Goal: Information Seeking & Learning: Check status

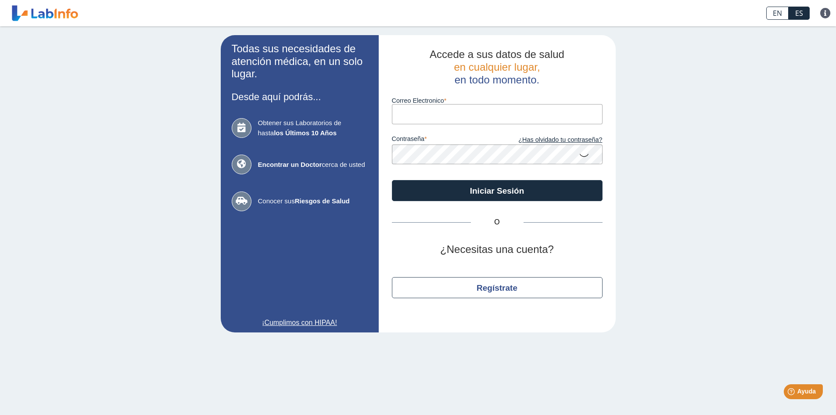
click at [509, 120] on input "Correo Electronico" at bounding box center [497, 114] width 211 height 20
type input "[EMAIL_ADDRESS][DOMAIN_NAME]"
click at [581, 151] on icon at bounding box center [584, 154] width 11 height 17
click at [379, 151] on div "Accede a sus datos de salud en cualquier lugar, en todo momento. Correo Electro…" at bounding box center [497, 183] width 237 height 297
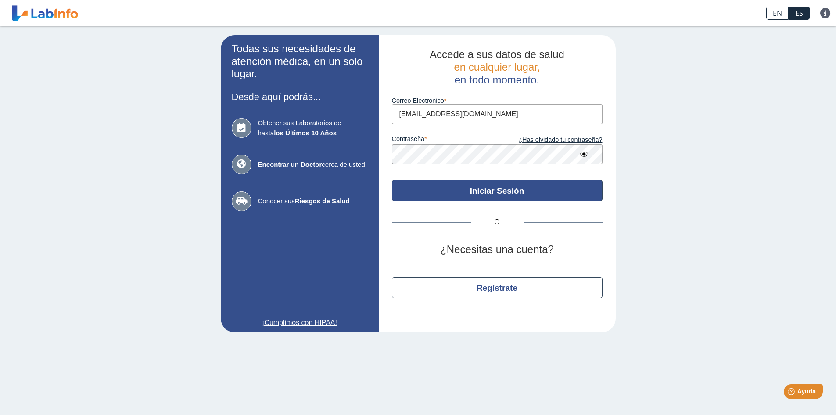
click at [446, 197] on button "Iniciar Sesión" at bounding box center [497, 190] width 211 height 21
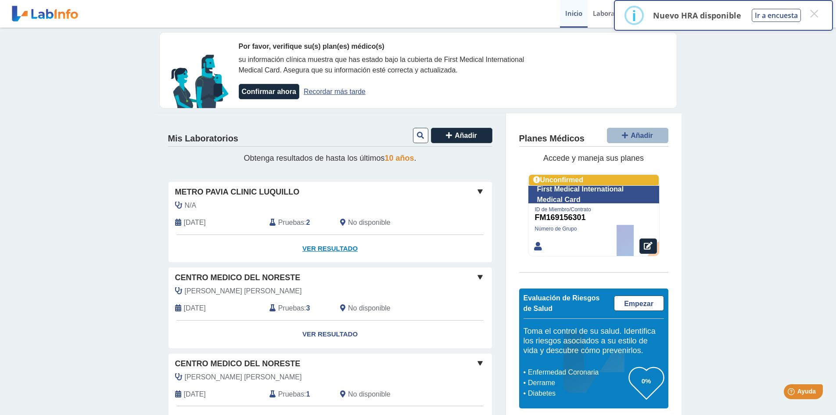
click at [309, 247] on link "Ver Resultado" at bounding box center [331, 249] width 324 height 28
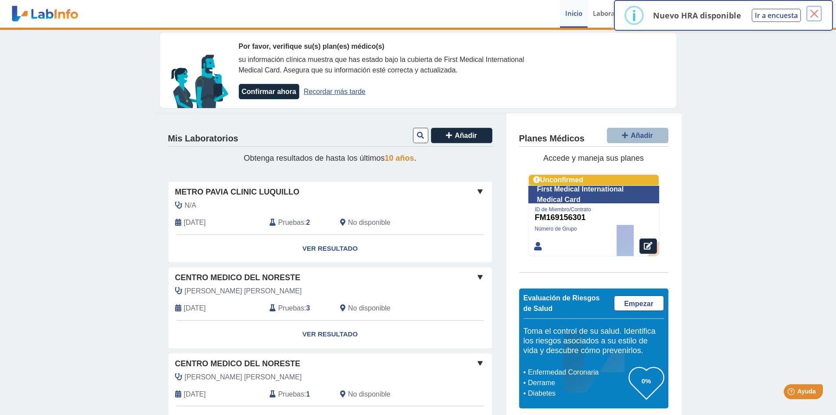
click at [820, 11] on button "×" at bounding box center [814, 14] width 16 height 16
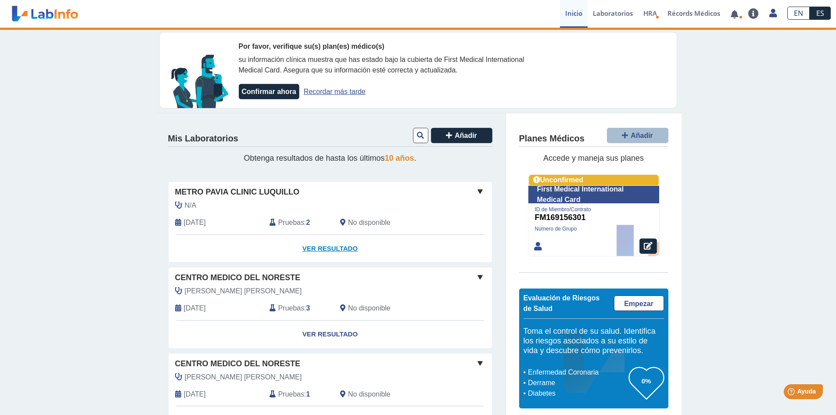
click at [309, 242] on link "Ver Resultado" at bounding box center [331, 249] width 324 height 28
click at [338, 248] on link "Ver Resultado" at bounding box center [331, 249] width 324 height 28
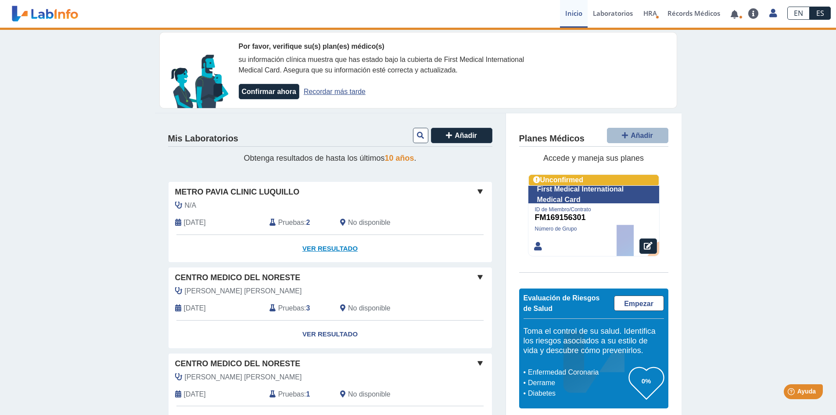
click at [338, 248] on link "Ver Resultado" at bounding box center [331, 249] width 324 height 28
click at [475, 187] on span at bounding box center [480, 191] width 11 height 11
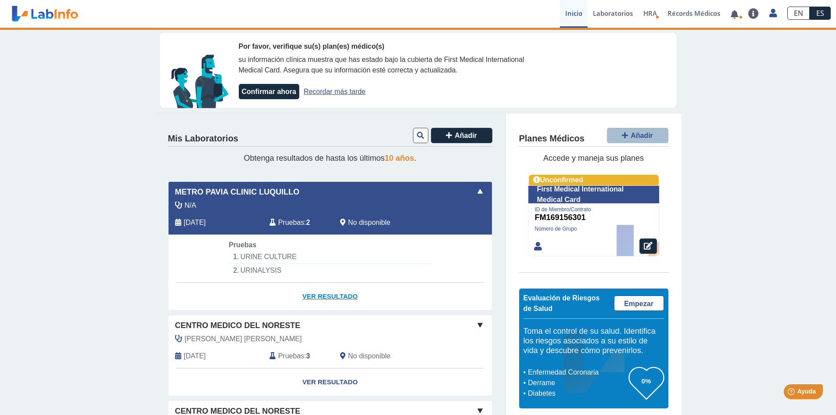
click at [327, 294] on link "Ver Resultado" at bounding box center [331, 297] width 324 height 28
click at [277, 256] on li "URINE CULTURE" at bounding box center [330, 257] width 202 height 14
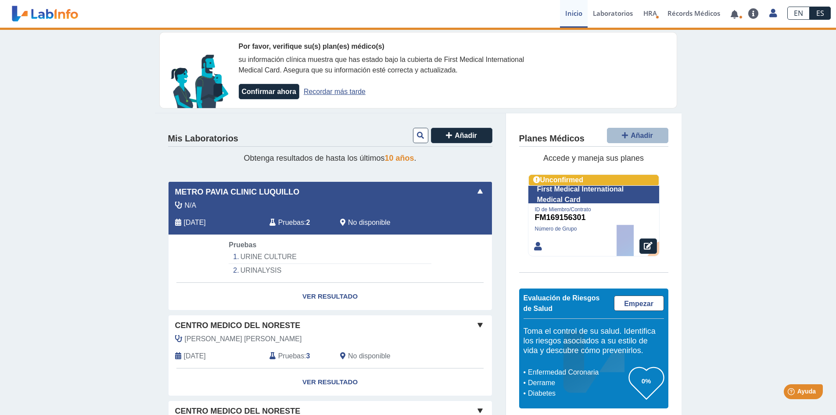
click at [277, 256] on li "URINE CULTURE" at bounding box center [330, 257] width 202 height 14
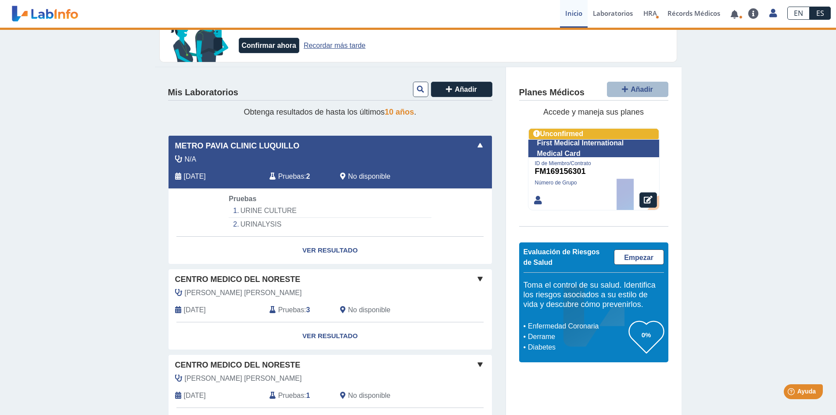
scroll to position [132, 0]
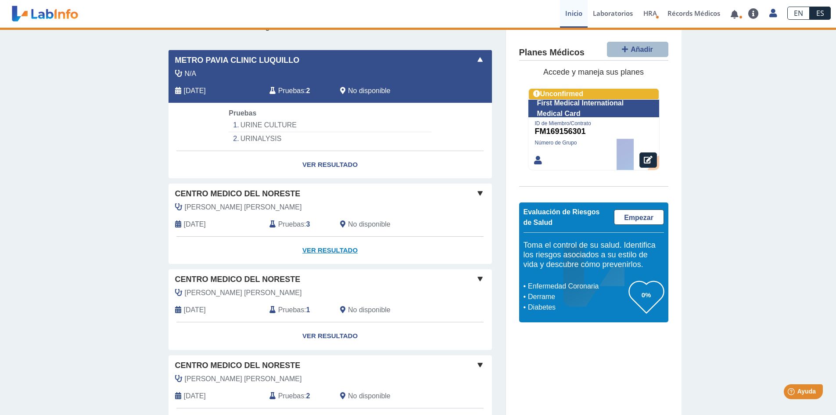
click at [322, 245] on link "Ver Resultado" at bounding box center [331, 251] width 324 height 28
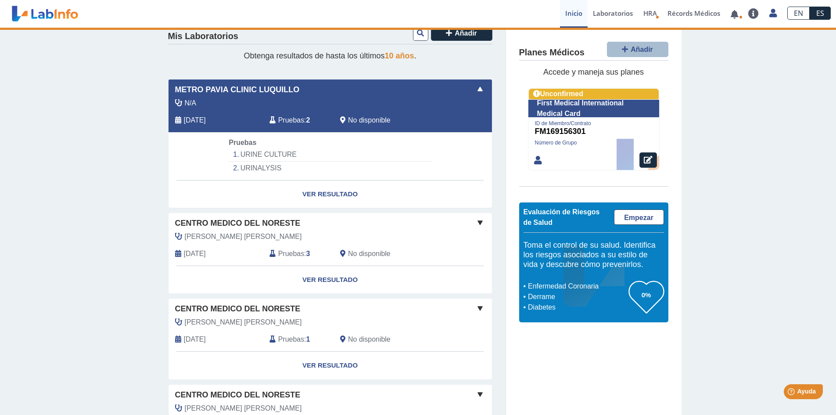
scroll to position [88, 0]
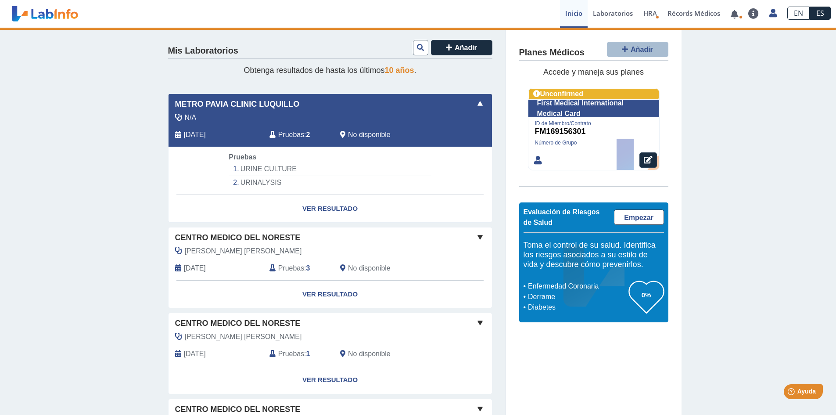
click at [478, 101] on span at bounding box center [480, 103] width 11 height 11
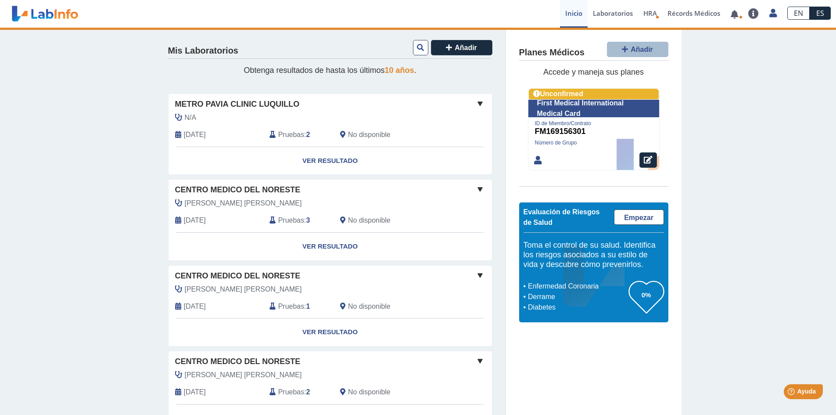
click at [476, 101] on span at bounding box center [480, 103] width 11 height 11
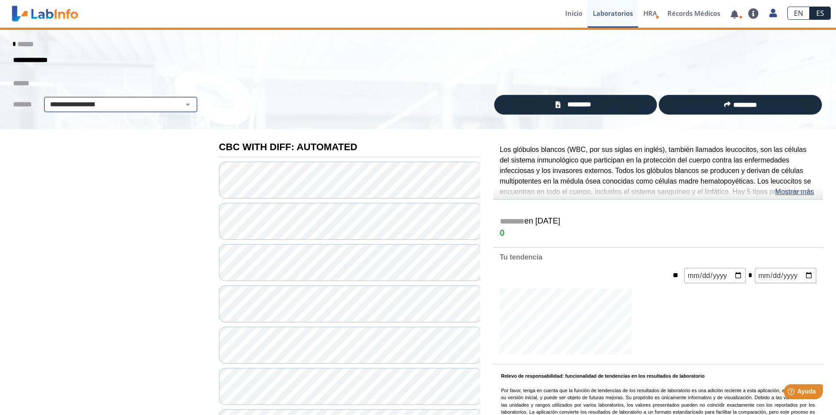
click at [81, 104] on select "**********" at bounding box center [121, 104] width 148 height 11
select select "**********"
click at [47, 99] on select "**********" at bounding box center [121, 104] width 148 height 11
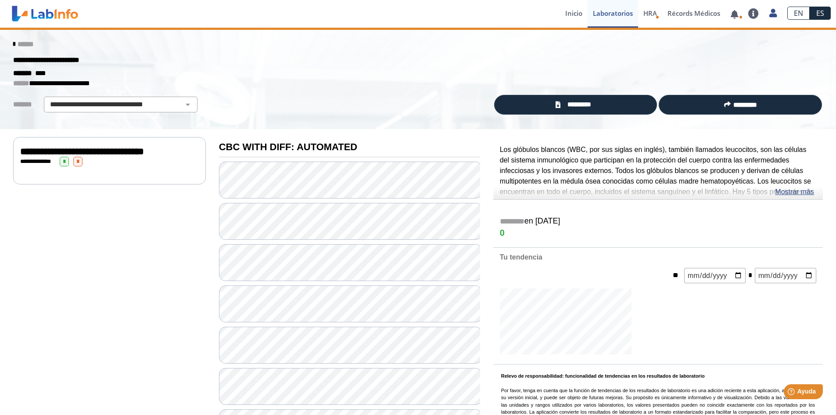
click at [98, 157] on div "**********" at bounding box center [109, 151] width 179 height 11
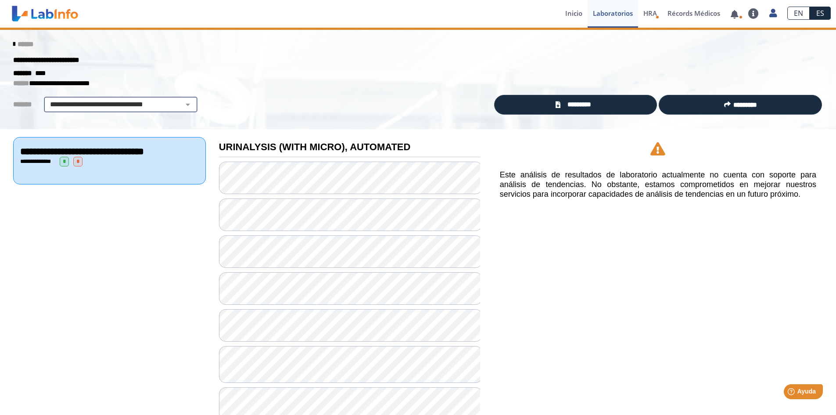
click at [107, 102] on select "**********" at bounding box center [121, 104] width 148 height 11
select select
click at [47, 99] on select "**********" at bounding box center [121, 104] width 148 height 11
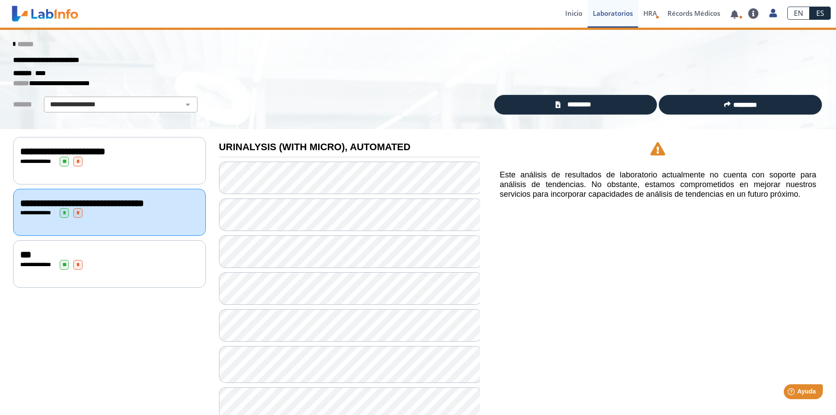
click at [13, 45] on icon at bounding box center [14, 44] width 2 height 7
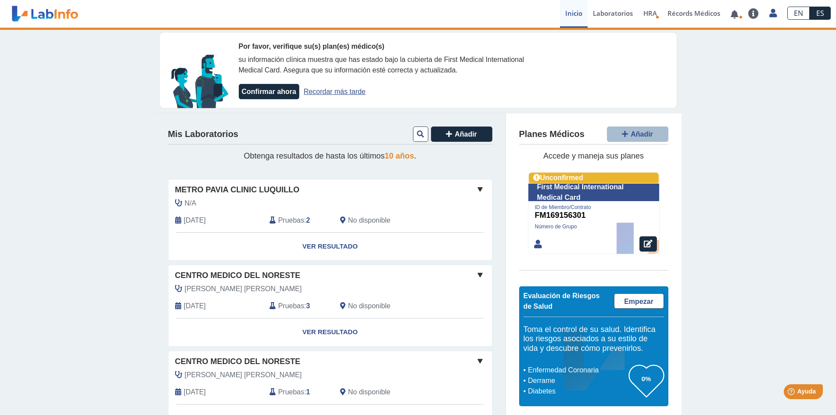
click at [242, 209] on div "N/A [DATE] Pruebas : 2 No disponible" at bounding box center [310, 215] width 297 height 34
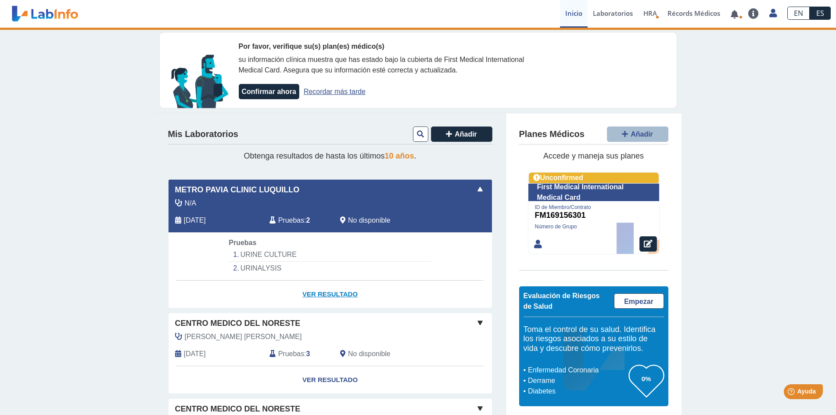
click at [322, 287] on link "Ver Resultado" at bounding box center [331, 295] width 324 height 28
click at [341, 294] on link "Ver Resultado" at bounding box center [331, 295] width 324 height 28
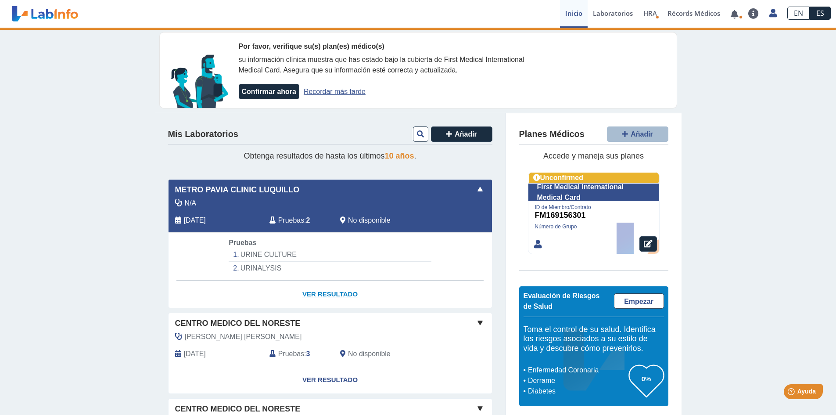
click at [341, 294] on link "Ver Resultado" at bounding box center [331, 295] width 324 height 28
click at [291, 218] on span "Pruebas" at bounding box center [291, 220] width 26 height 11
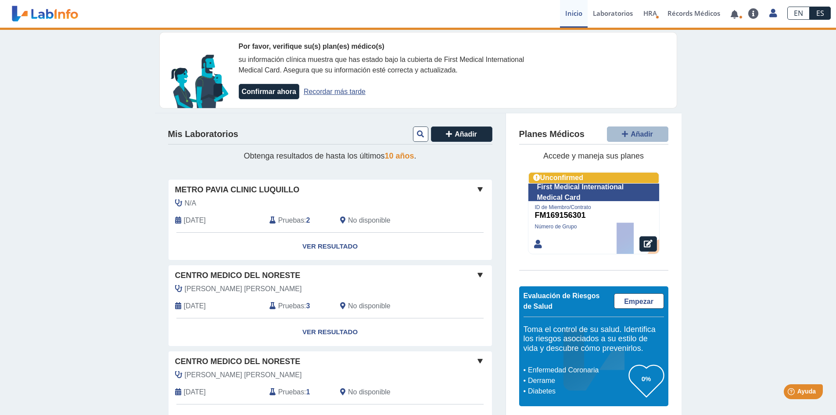
click at [291, 218] on span "Pruebas" at bounding box center [291, 220] width 26 height 11
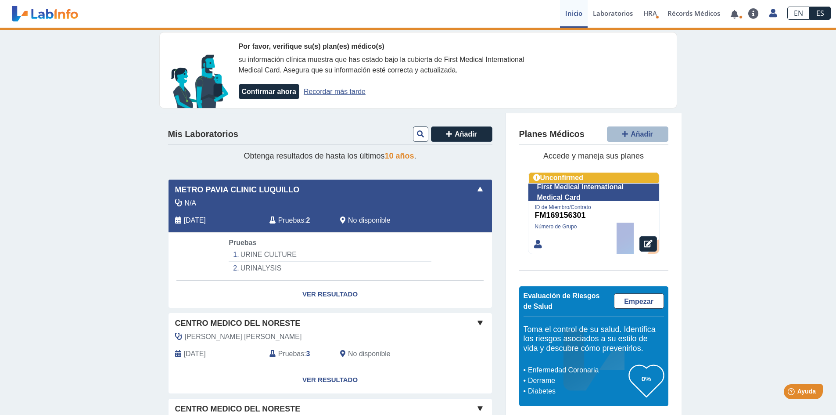
click at [254, 262] on li "URINALYSIS" at bounding box center [330, 268] width 202 height 13
click at [320, 287] on link "Ver Resultado" at bounding box center [331, 295] width 324 height 28
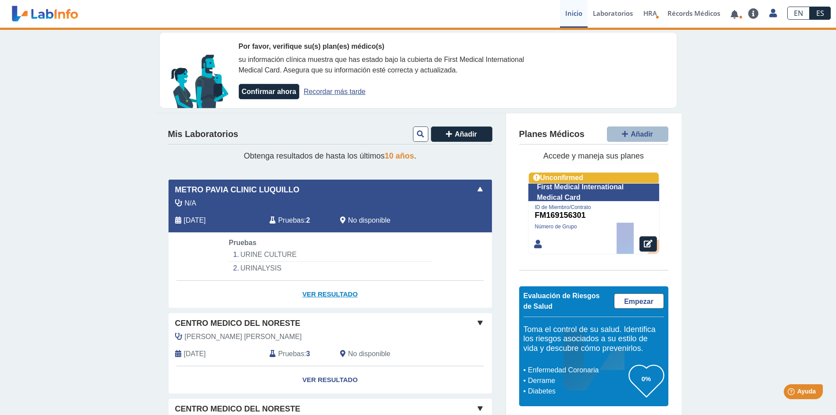
click at [320, 287] on link "Ver Resultado" at bounding box center [331, 295] width 324 height 28
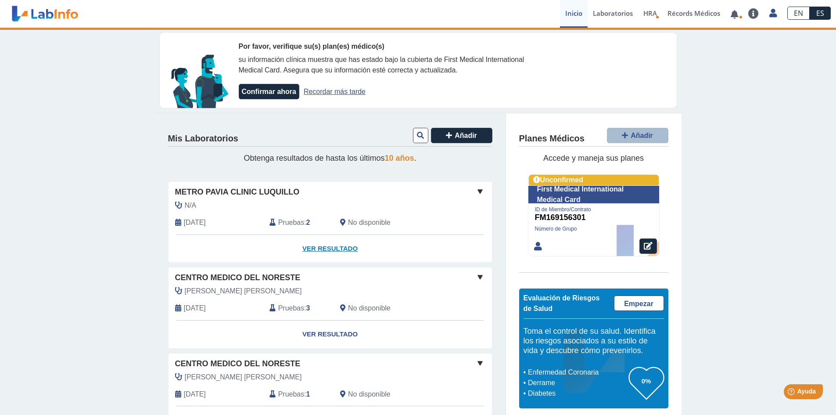
click at [323, 250] on link "Ver Resultado" at bounding box center [331, 249] width 324 height 28
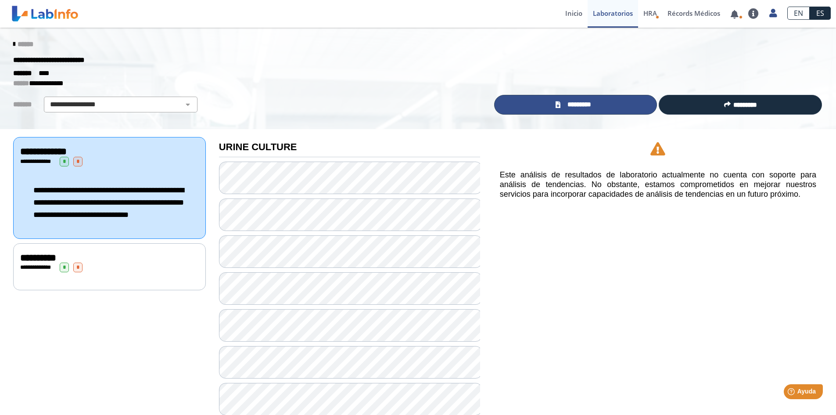
click at [605, 104] on link "*********" at bounding box center [575, 105] width 163 height 20
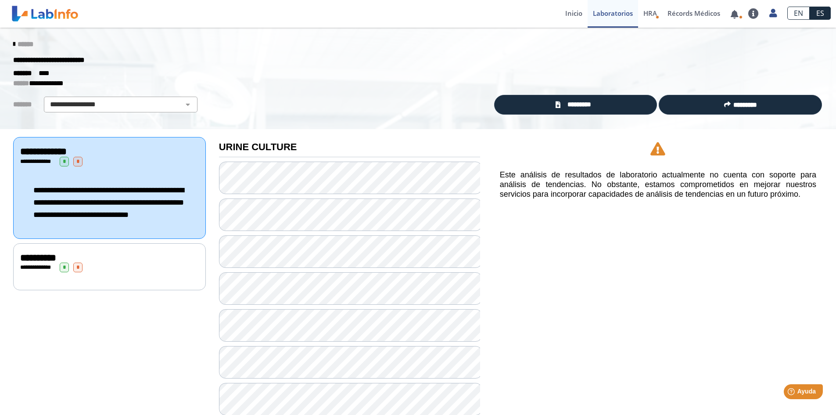
click at [659, 153] on icon at bounding box center [658, 148] width 15 height 13
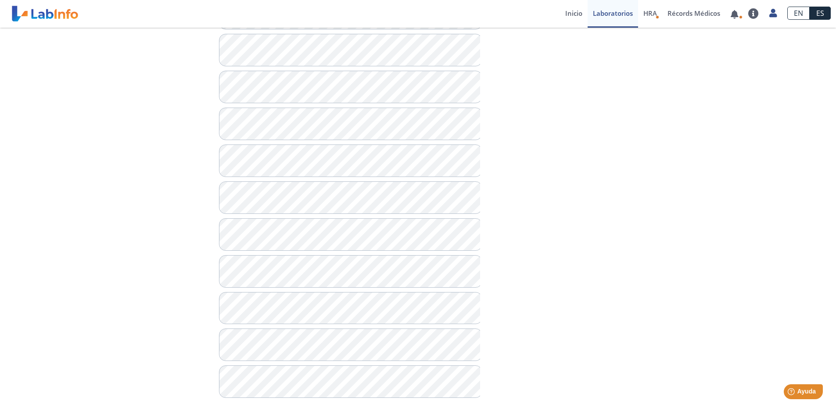
scroll to position [980, 0]
click at [808, 388] on span "Ayuda" at bounding box center [806, 391] width 19 height 7
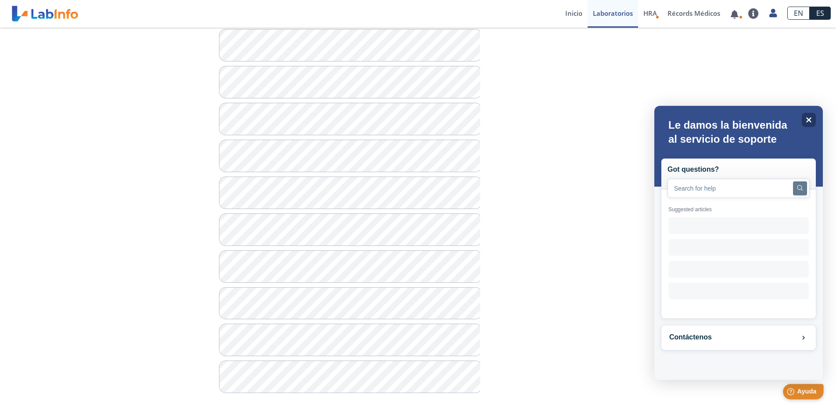
scroll to position [0, 0]
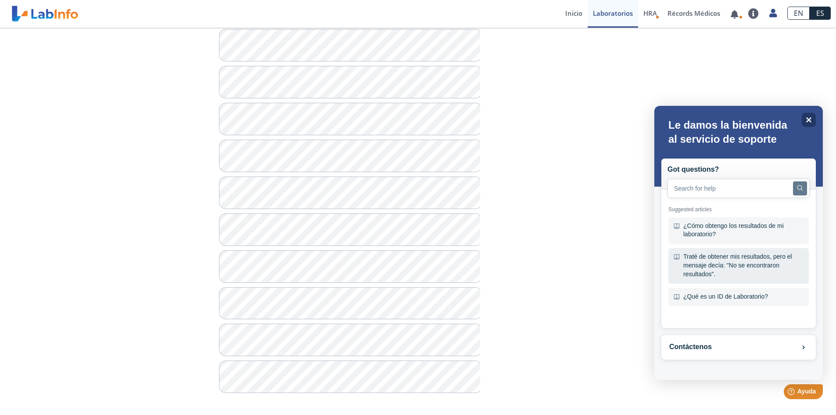
click at [767, 266] on div "Traté de obtener mis resultados, pero el mensaje decía: "No se encontraron resu…" at bounding box center [739, 266] width 140 height 36
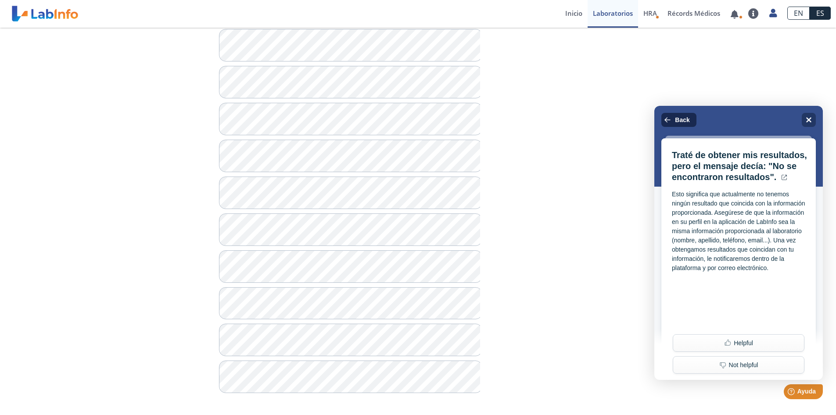
click at [671, 118] on icon at bounding box center [667, 119] width 7 height 7
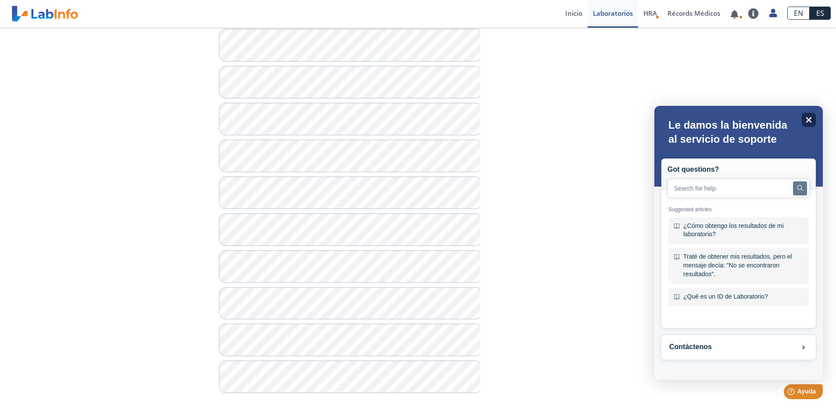
click at [812, 122] on icon "Close" at bounding box center [809, 119] width 7 height 7
